Goal: Share content: Share content

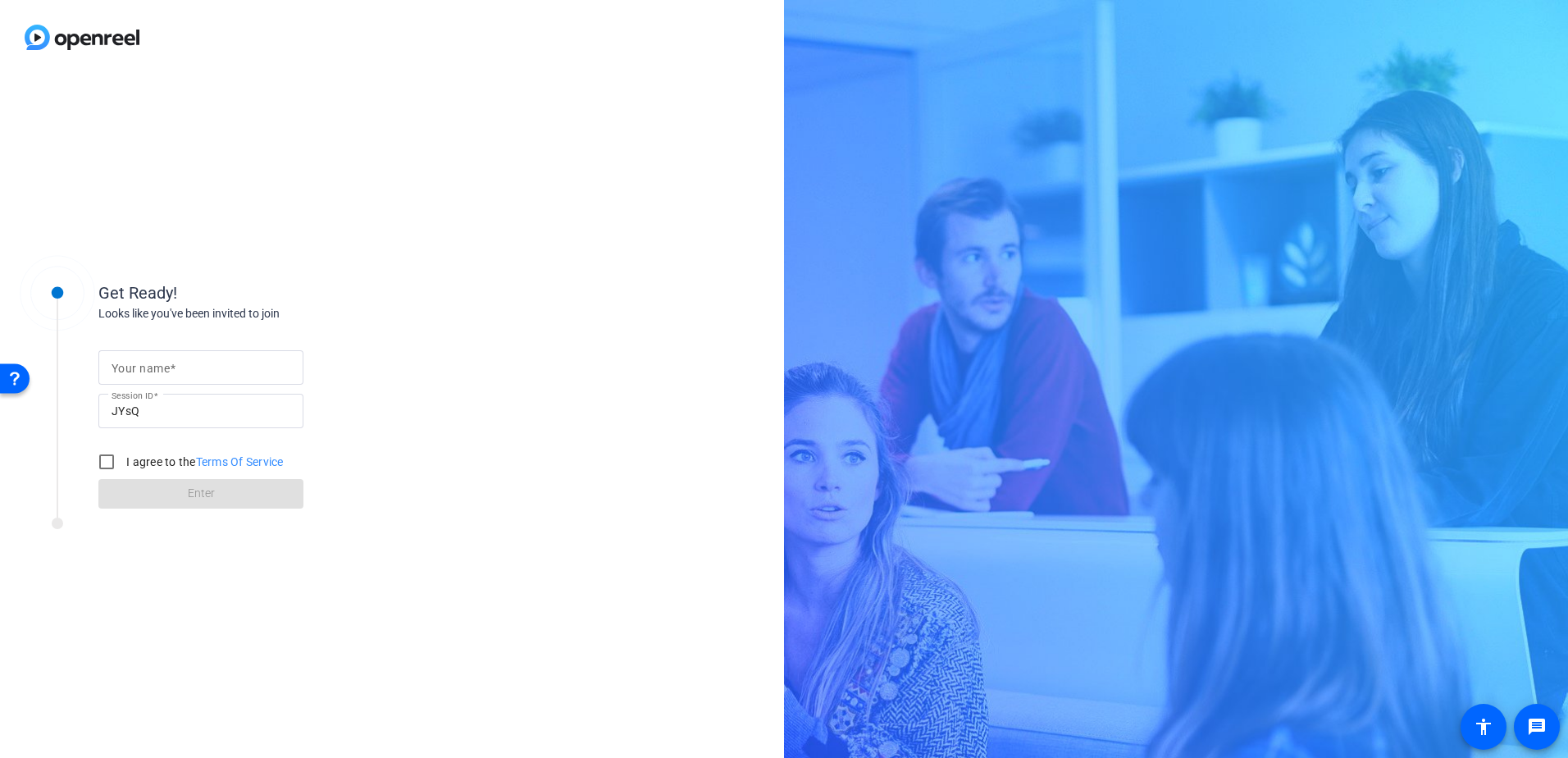
click at [184, 365] on input "Your name" at bounding box center [201, 367] width 179 height 20
type input "[PERSON_NAME]"
click at [110, 460] on input "I agree to the Terms Of Service" at bounding box center [106, 462] width 33 height 33
checkbox input "true"
click at [192, 498] on span "Enter" at bounding box center [201, 493] width 27 height 17
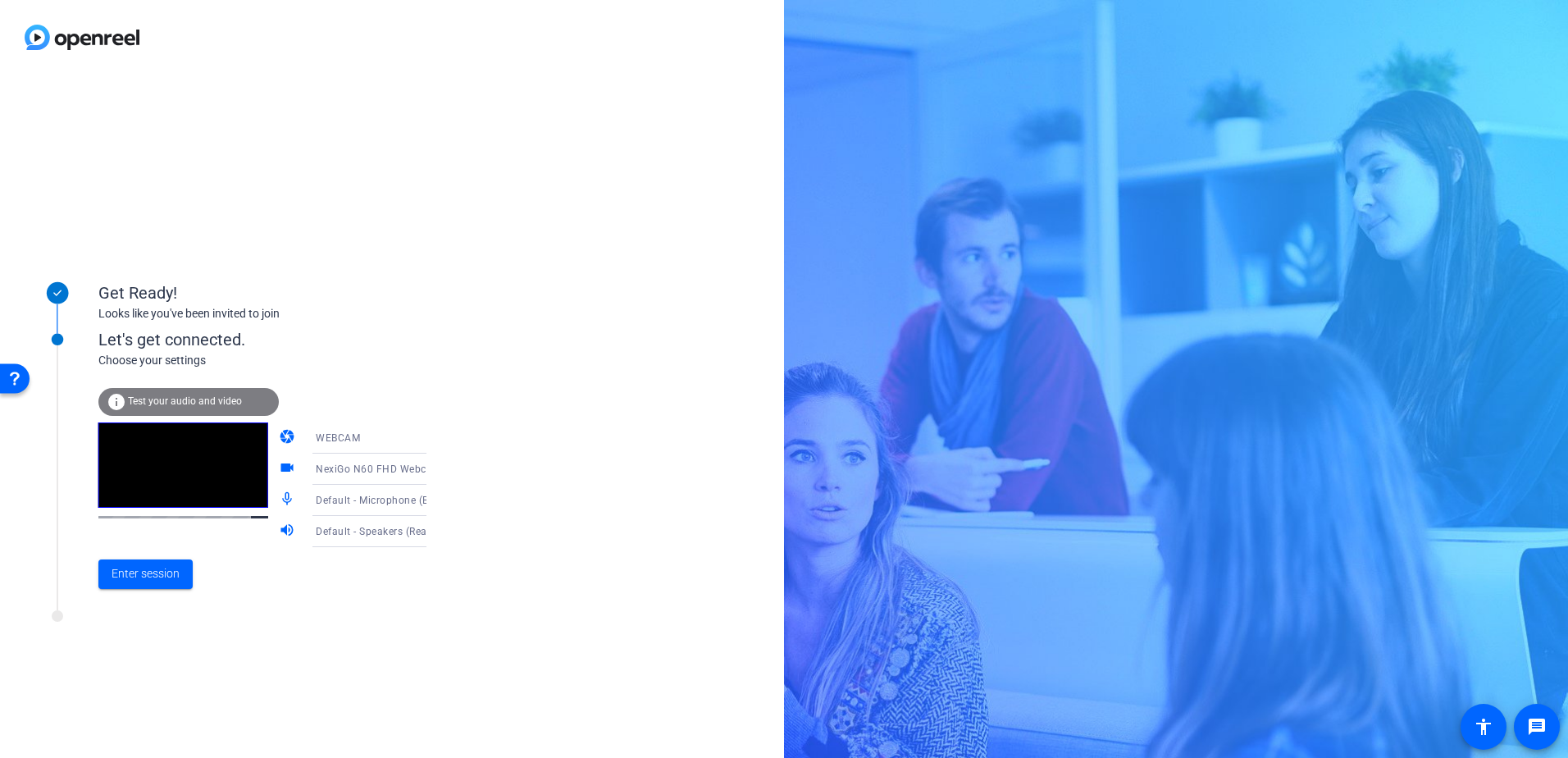
click at [371, 432] on div "WEBCAM" at bounding box center [377, 437] width 122 height 21
click at [0, 0] on div at bounding box center [0, 0] width 0 height 0
click at [434, 497] on icon at bounding box center [443, 500] width 20 height 20
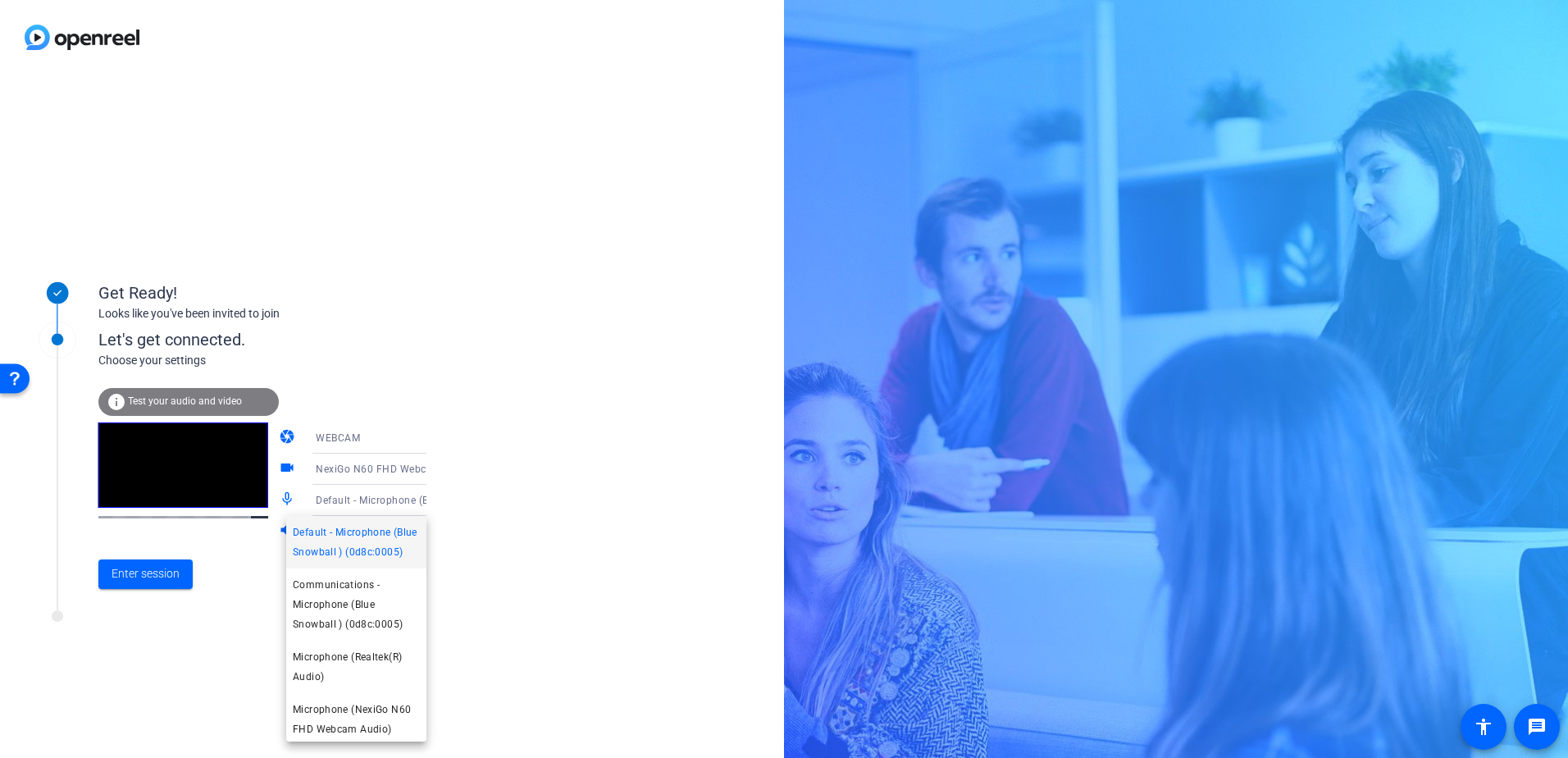
click at [0, 0] on div at bounding box center [0, 0] width 0 height 0
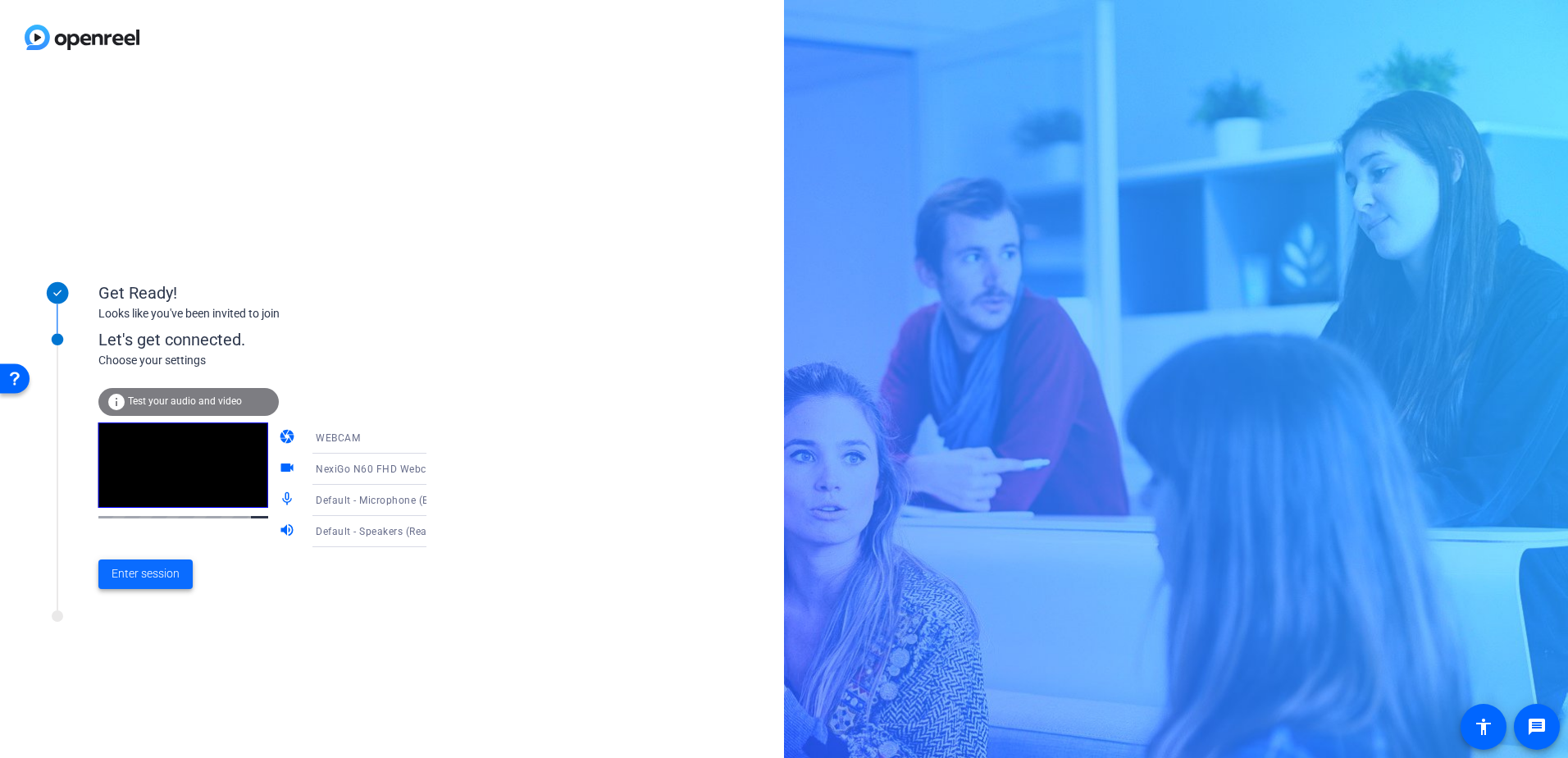
click at [146, 576] on span "Enter session" at bounding box center [145, 573] width 69 height 17
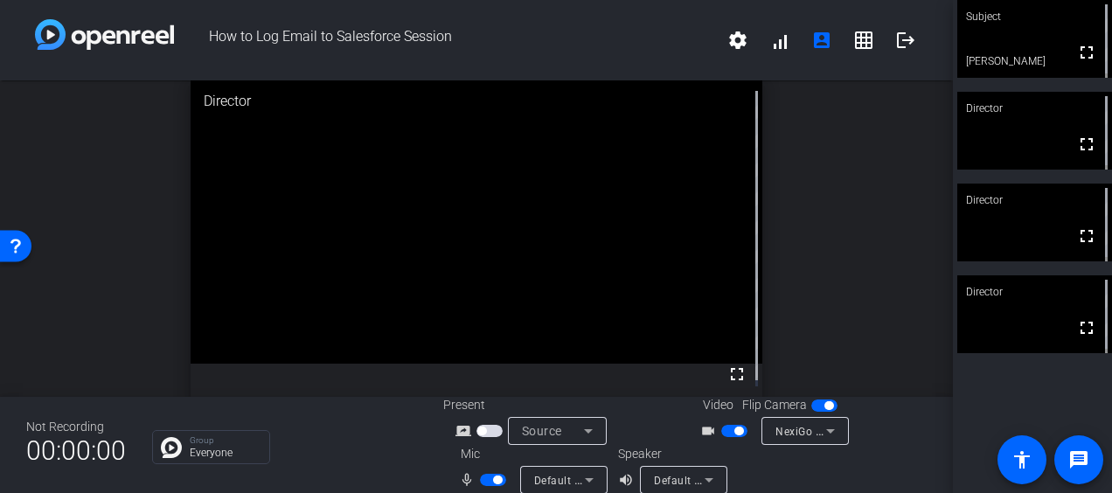
click at [884, 463] on div at bounding box center [850, 469] width 155 height 49
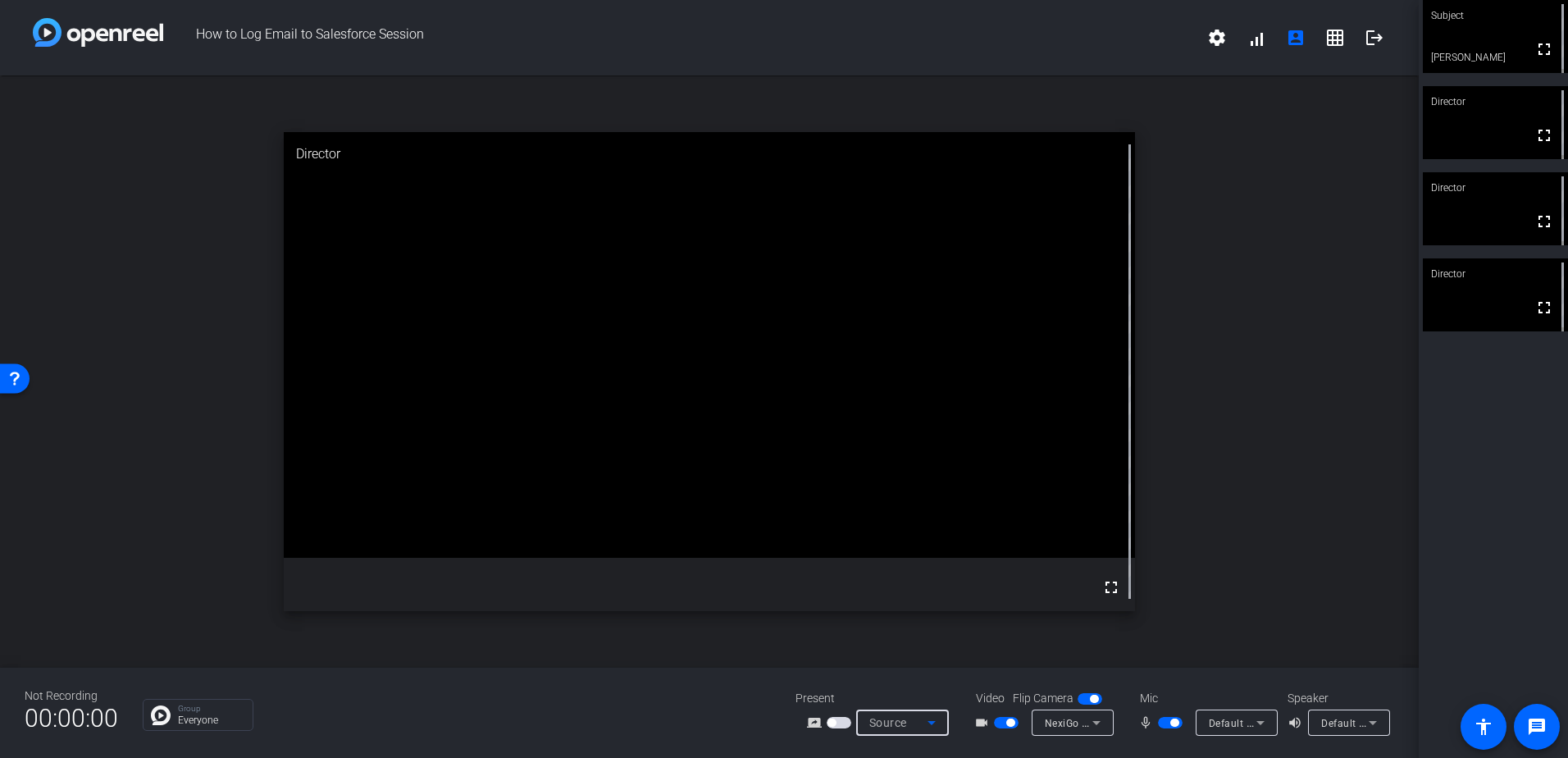
click at [910, 721] on div "Source" at bounding box center [899, 722] width 58 height 20
click at [917, 659] on span "Screen Sharing" at bounding box center [898, 659] width 70 height 20
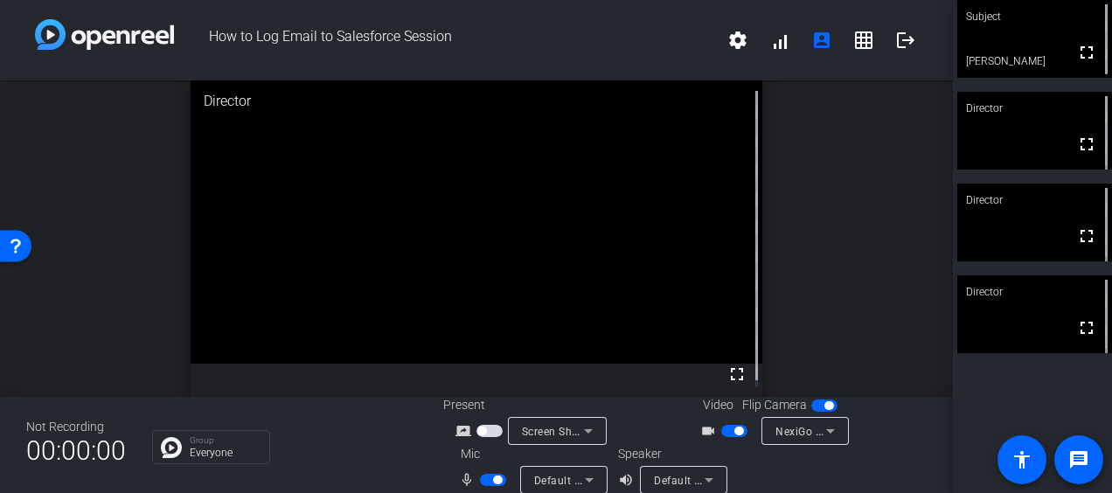
click at [873, 297] on div "open_in_new Director fullscreen" at bounding box center [476, 238] width 953 height 316
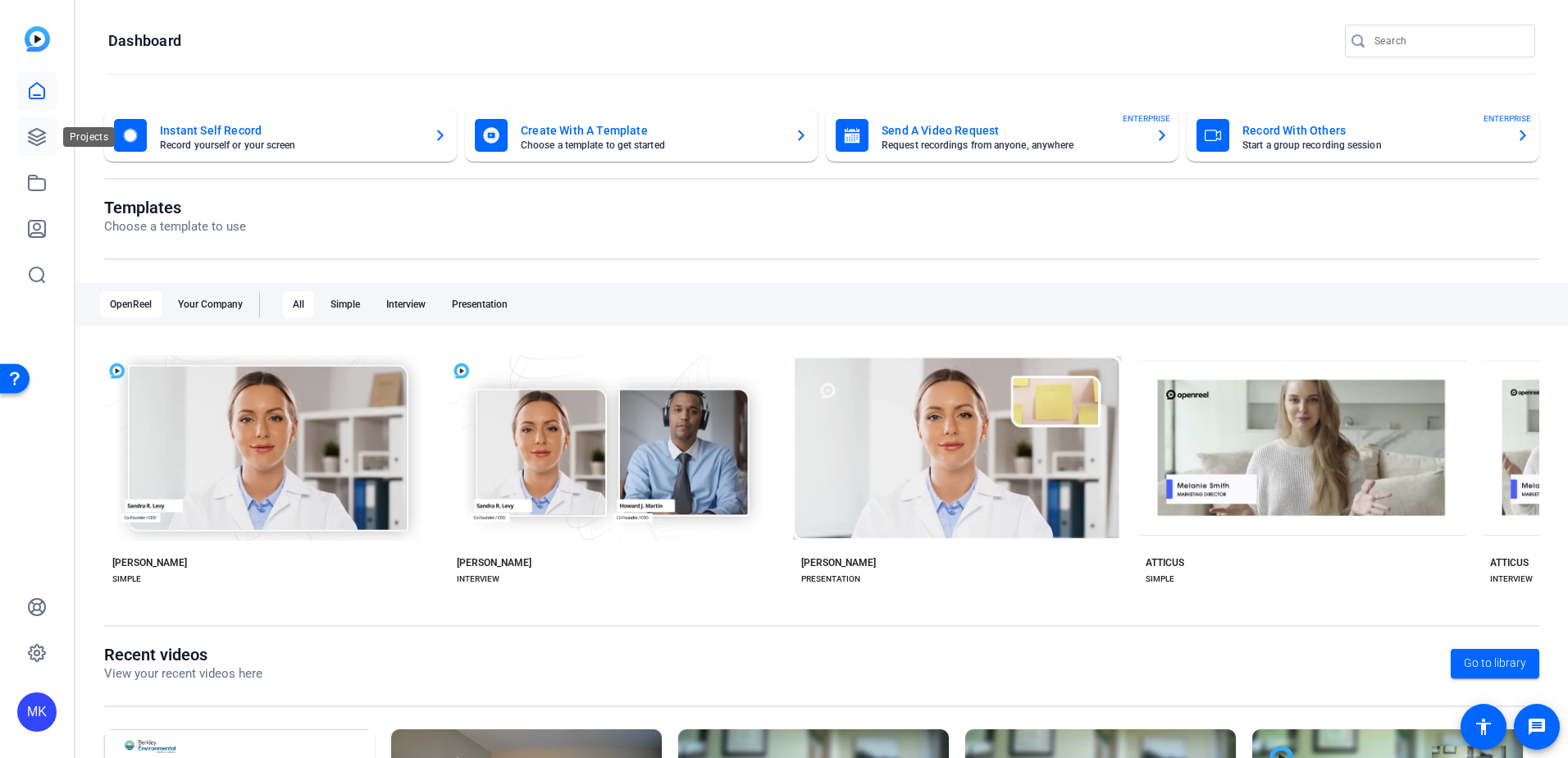
click at [42, 135] on icon at bounding box center [37, 136] width 20 height 20
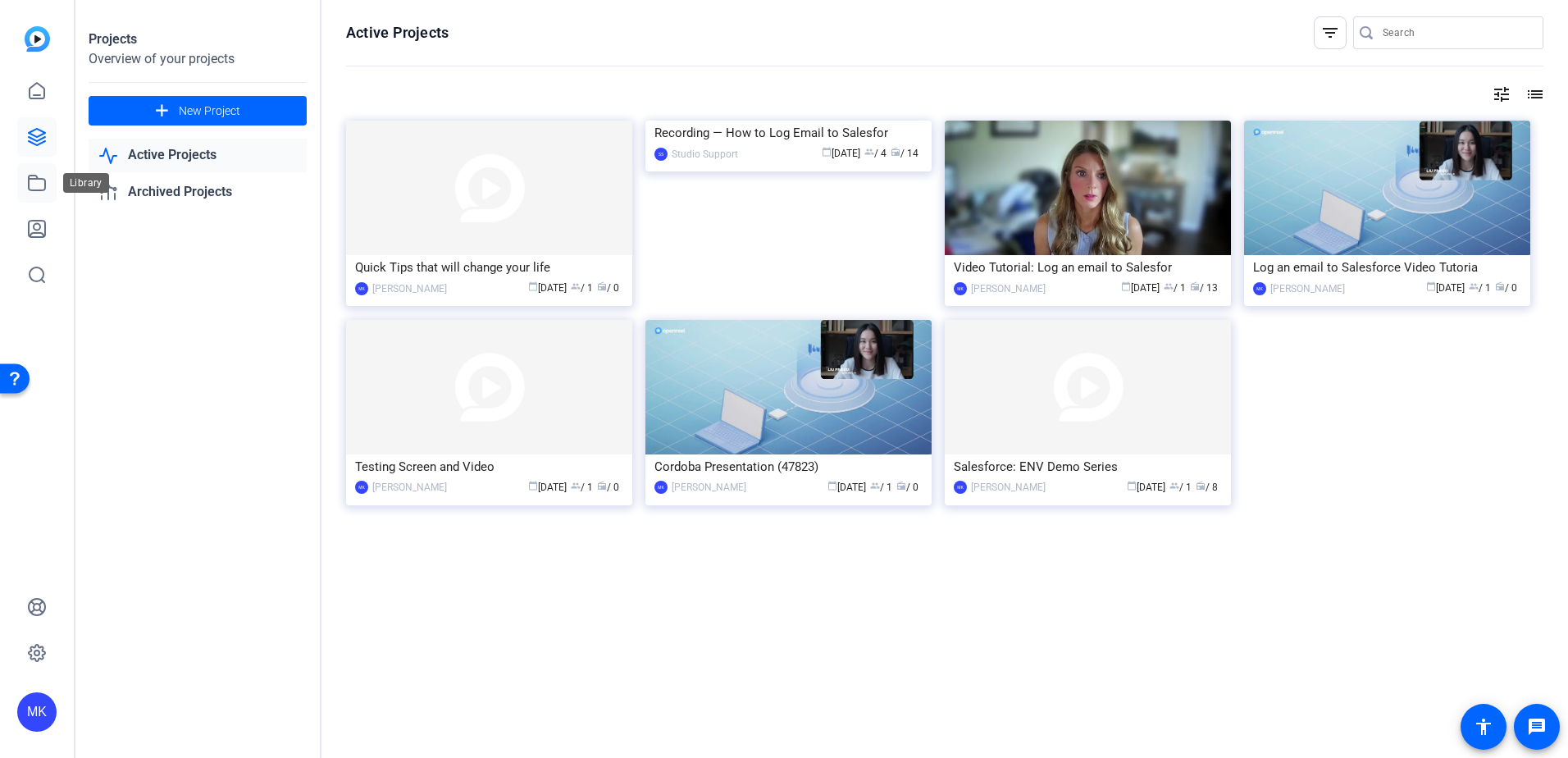
click at [35, 186] on icon at bounding box center [37, 182] width 20 height 20
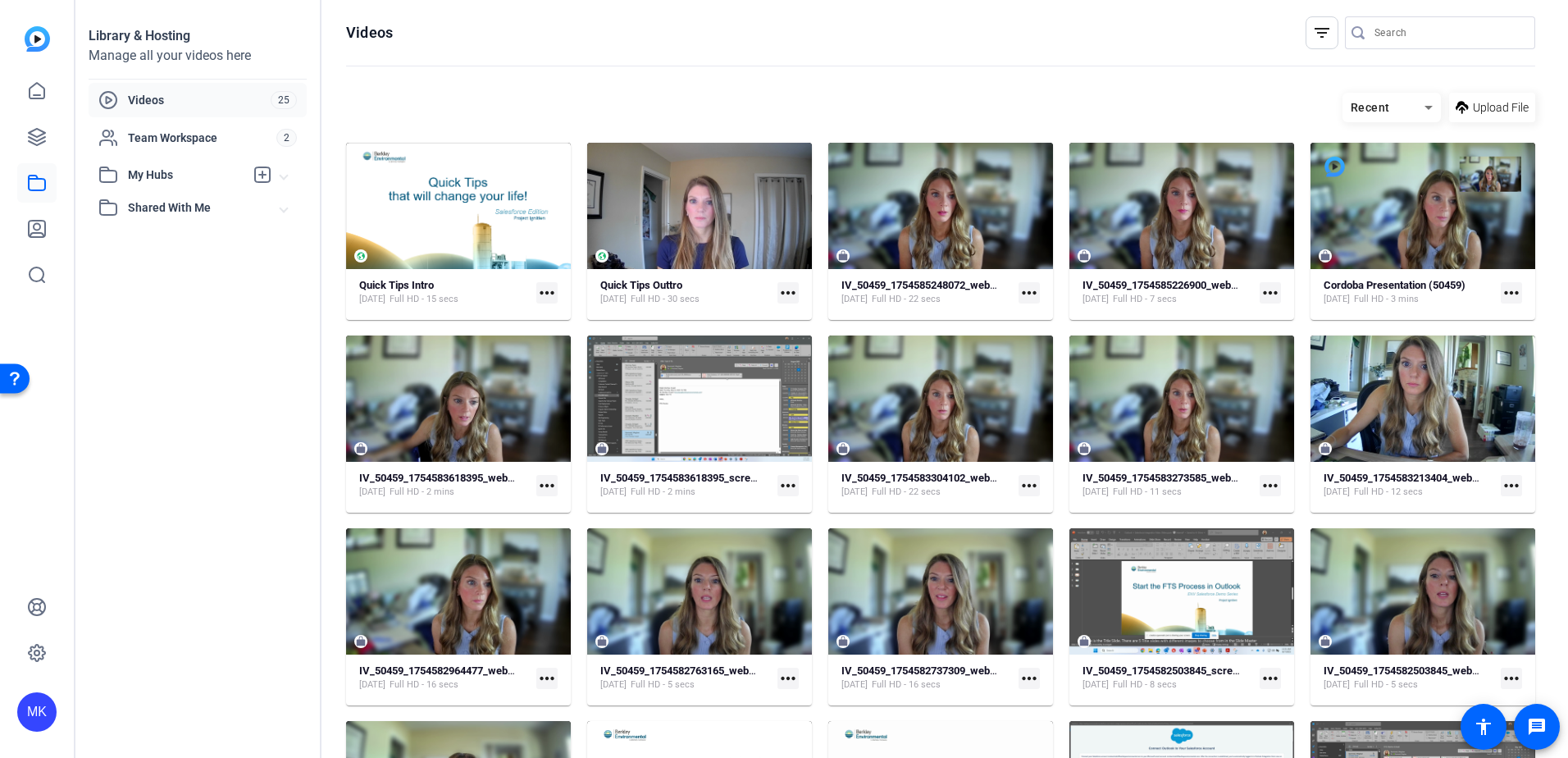
click at [545, 293] on mat-icon "more_horiz" at bounding box center [547, 293] width 22 height 22
click at [497, 291] on div at bounding box center [784, 379] width 1568 height 758
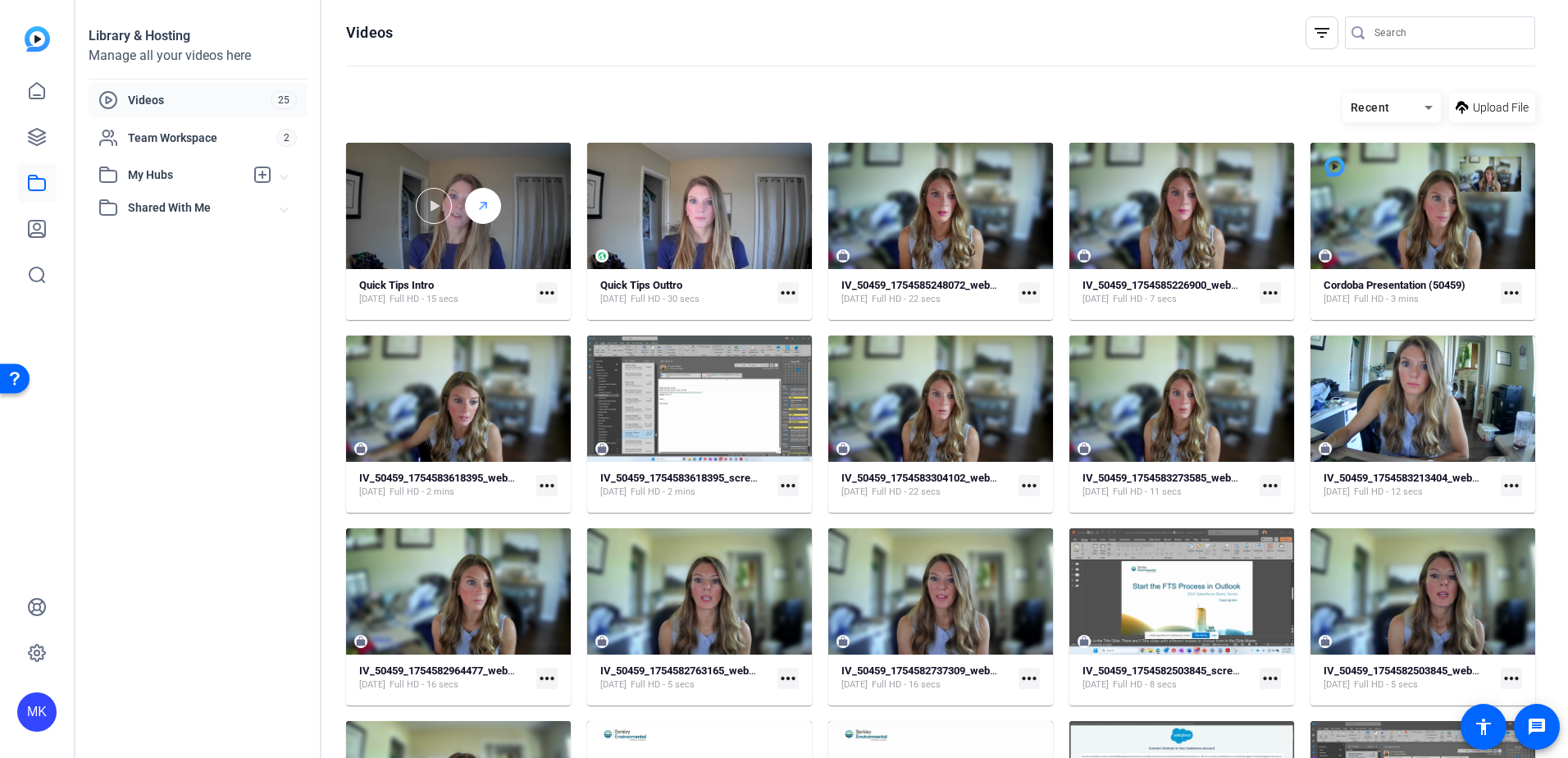
click at [480, 201] on icon at bounding box center [483, 205] width 13 height 20
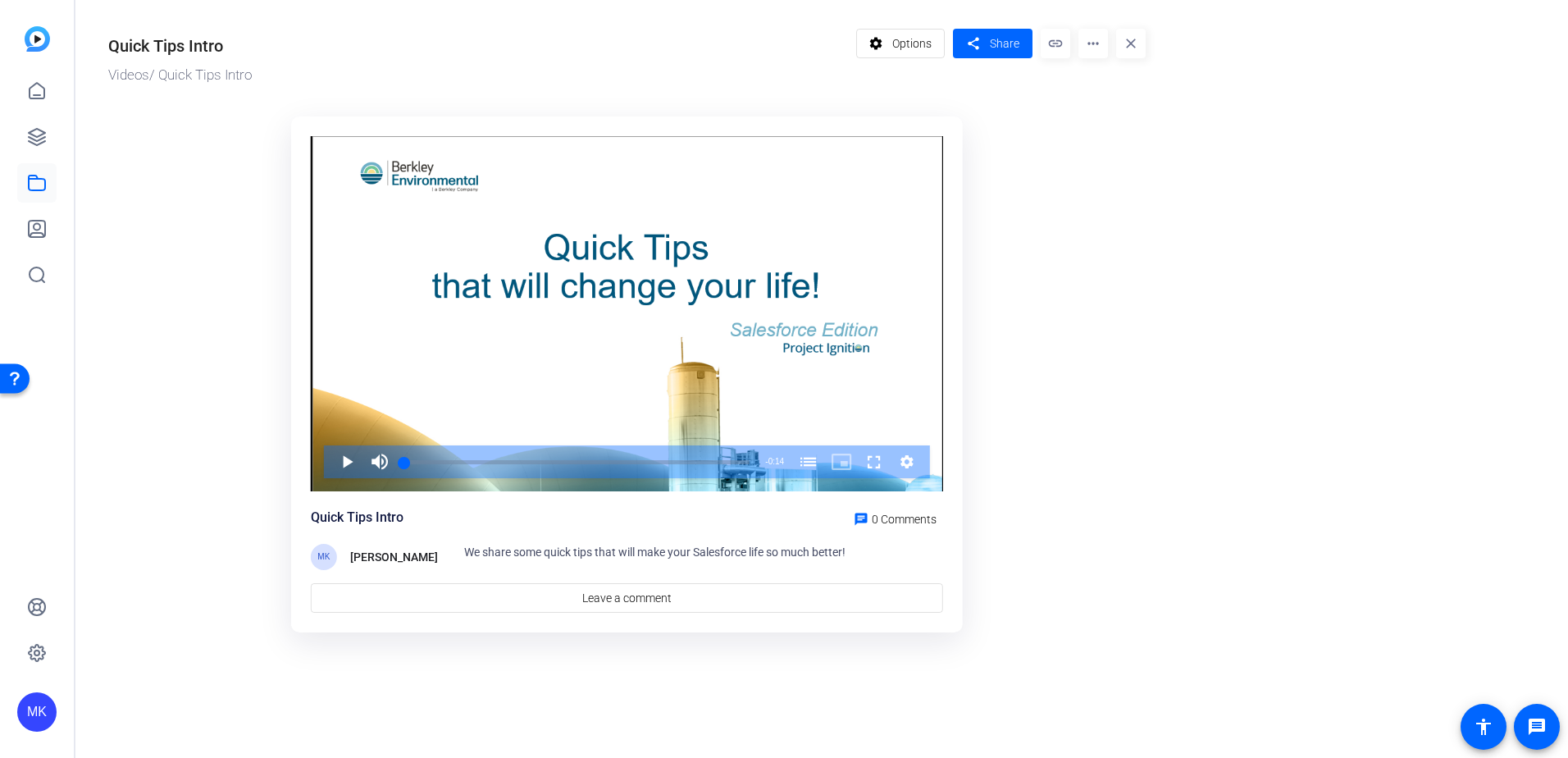
click at [1058, 44] on mat-icon "link" at bounding box center [1055, 43] width 29 height 29
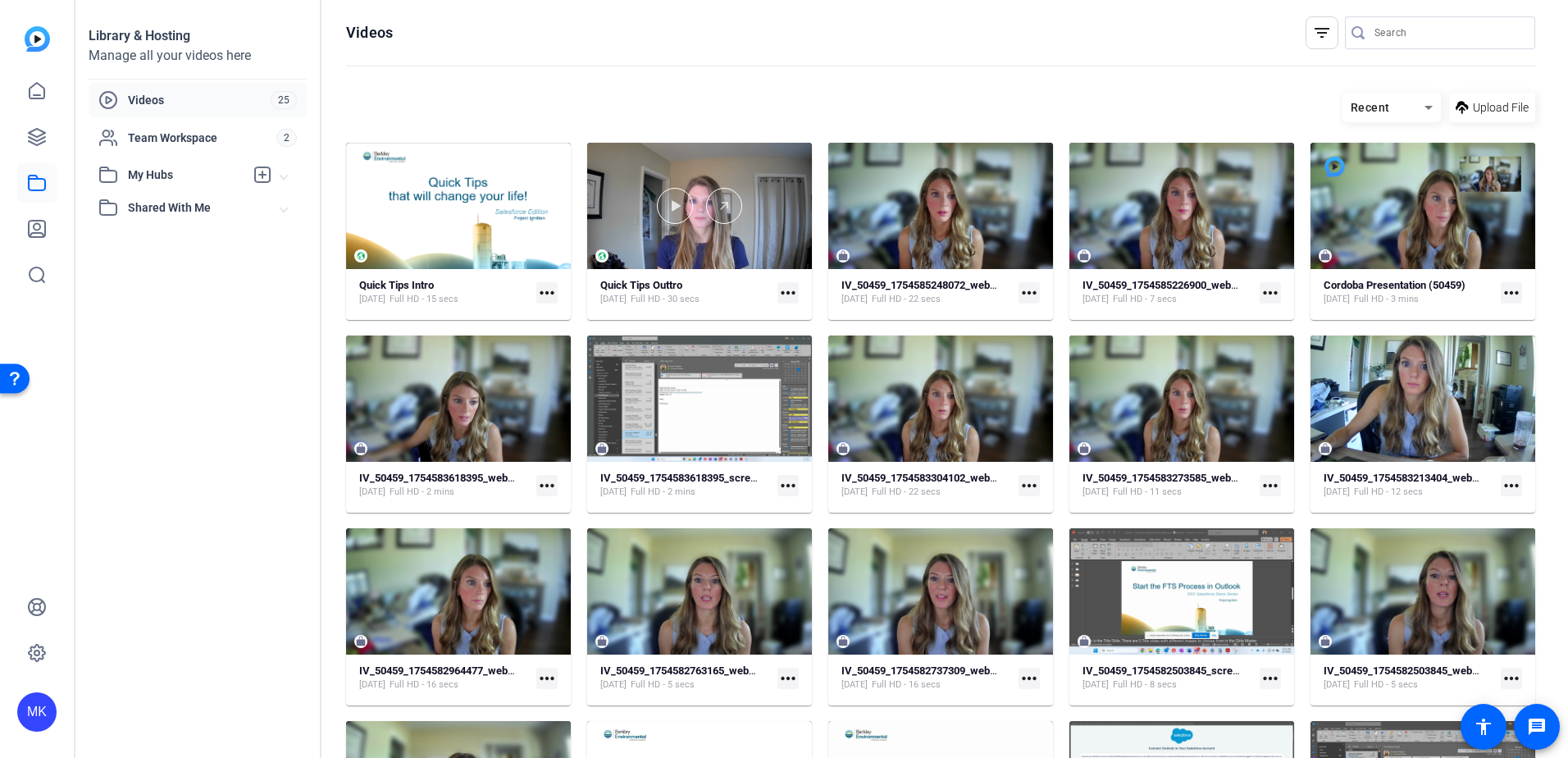
click at [738, 214] on div at bounding box center [699, 205] width 224 height 36
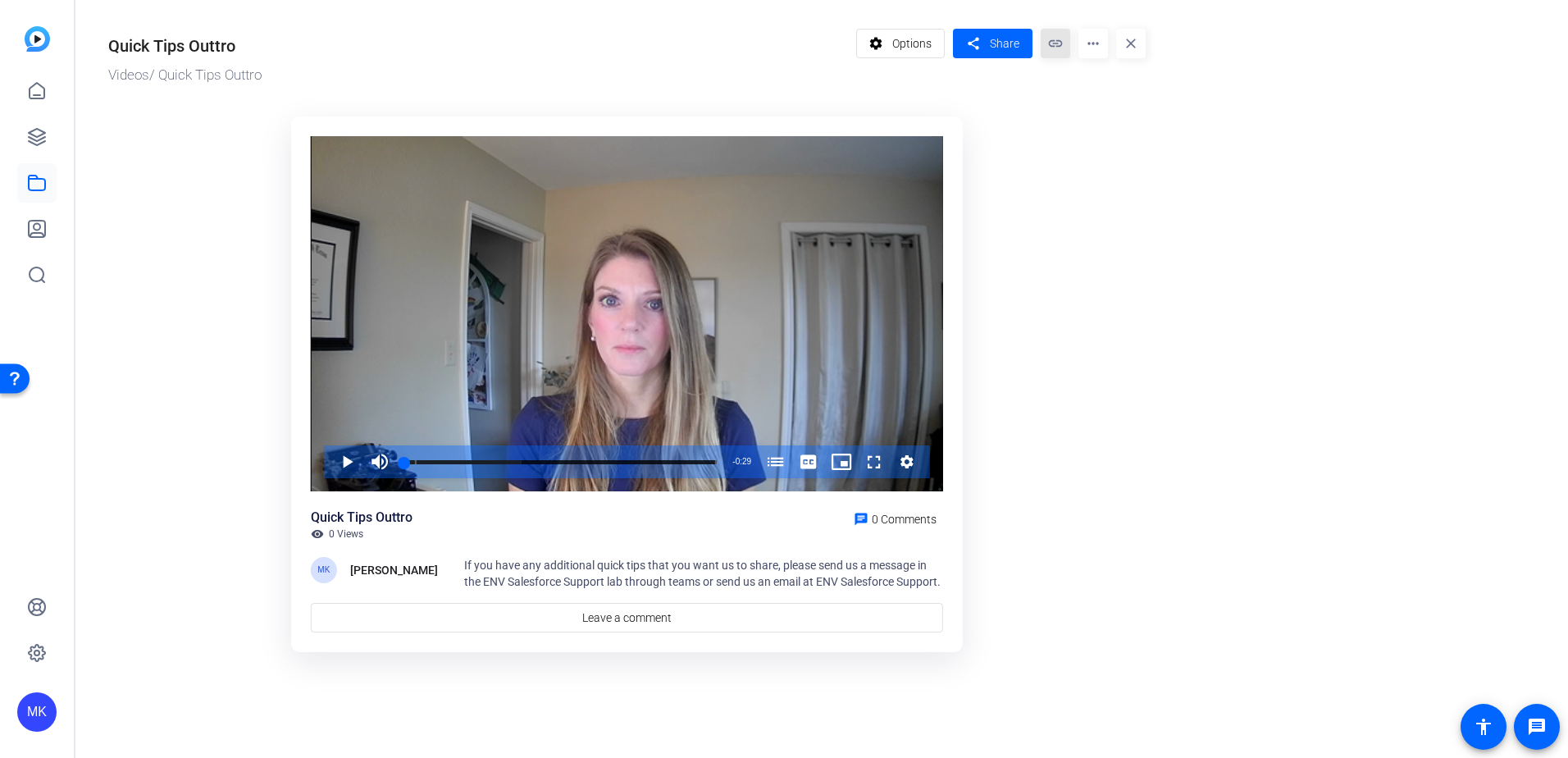
click at [1058, 46] on mat-icon "link" at bounding box center [1055, 43] width 29 height 29
